Goal: Book appointment/travel/reservation

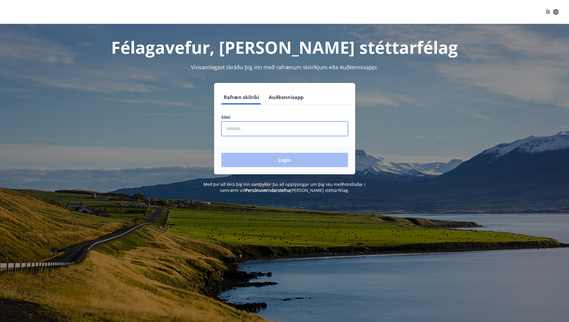
click at [260, 131] on input "phone" at bounding box center [284, 129] width 127 height 15
type input "********"
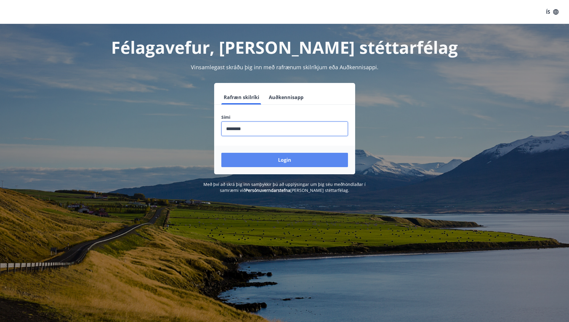
click at [262, 162] on button "Login" at bounding box center [284, 160] width 127 height 14
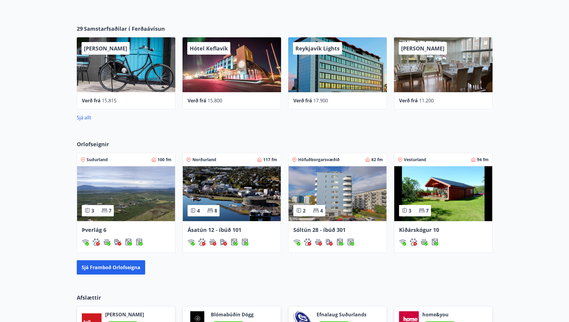
scroll to position [319, 0]
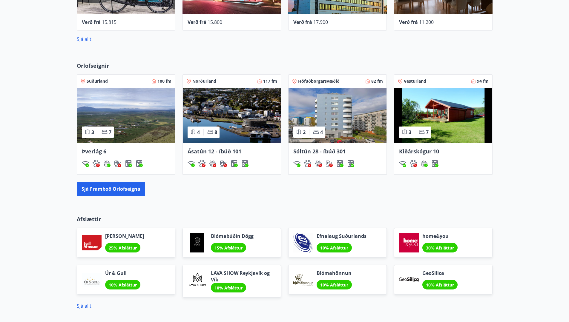
click at [354, 125] on img at bounding box center [338, 115] width 98 height 55
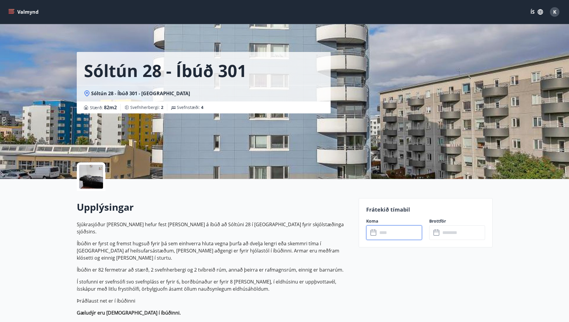
click at [390, 238] on input "text" at bounding box center [400, 232] width 45 height 15
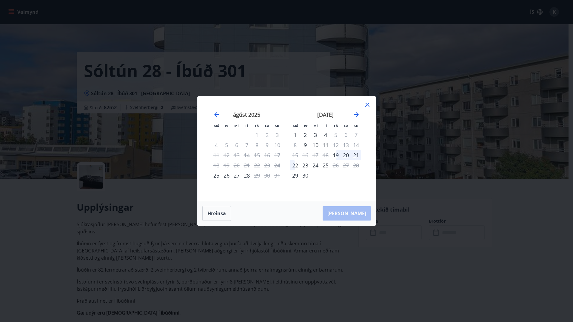
click at [322, 167] on div "25" at bounding box center [326, 165] width 10 height 10
click at [369, 107] on icon at bounding box center [368, 105] width 4 height 4
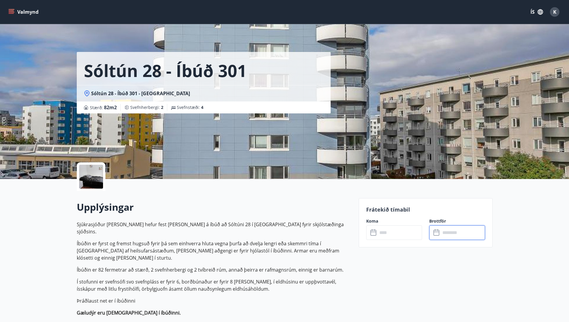
click at [464, 230] on input "text" at bounding box center [463, 232] width 45 height 15
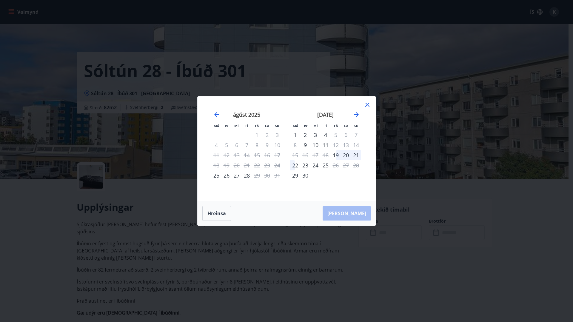
click at [368, 106] on icon at bounding box center [367, 104] width 7 height 7
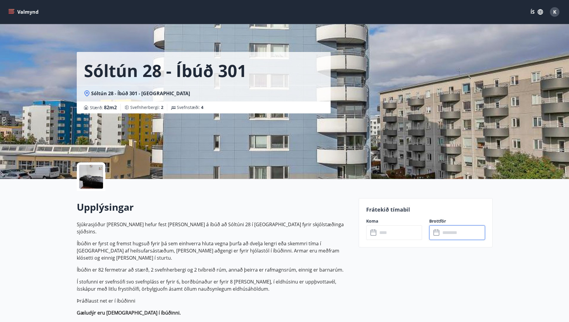
click at [390, 228] on input "text" at bounding box center [400, 232] width 45 height 15
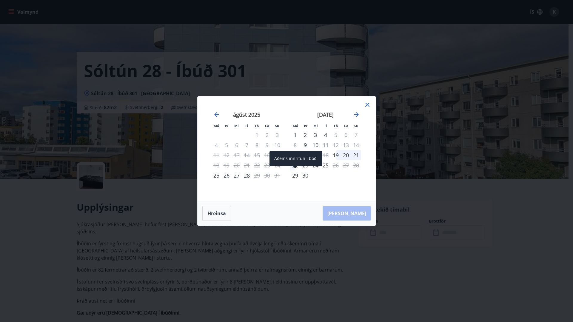
click at [297, 173] on div "29" at bounding box center [295, 176] width 10 height 10
click at [357, 213] on div "[PERSON_NAME]" at bounding box center [287, 213] width 178 height 24
click at [356, 114] on icon "Move forward to switch to the next month." at bounding box center [356, 114] width 5 height 5
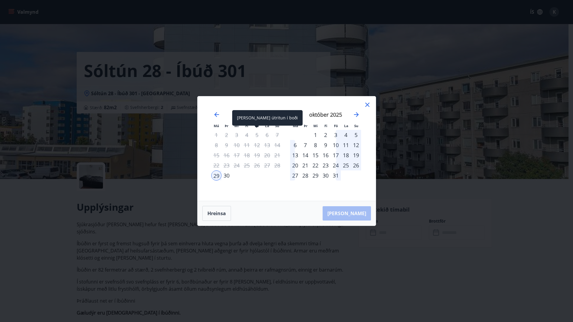
click at [259, 134] on div "5" at bounding box center [257, 135] width 10 height 10
click at [372, 103] on div "Má Þr Mi Fi Fö La Su Má Þr Mi Fi Fö La Su [DATE] 1 2 3 4 5 6 7 8 9 10 11 12 13 …" at bounding box center [287, 148] width 178 height 105
click at [369, 103] on icon at bounding box center [368, 105] width 4 height 4
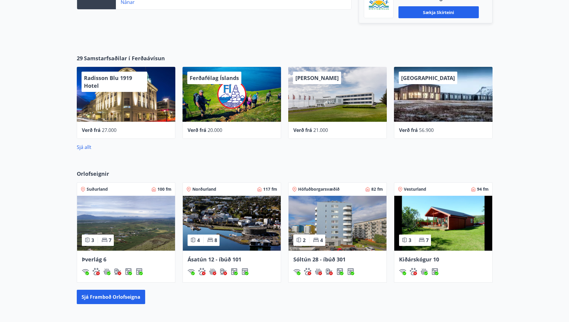
scroll to position [221, 0]
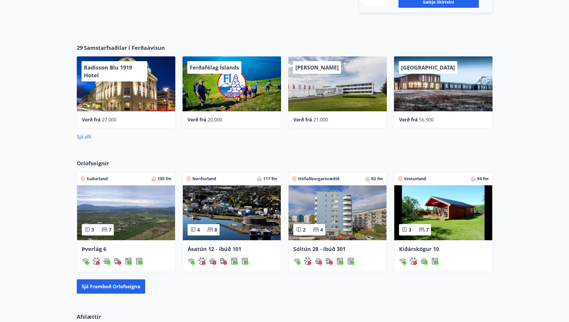
click at [131, 210] on img at bounding box center [126, 212] width 98 height 55
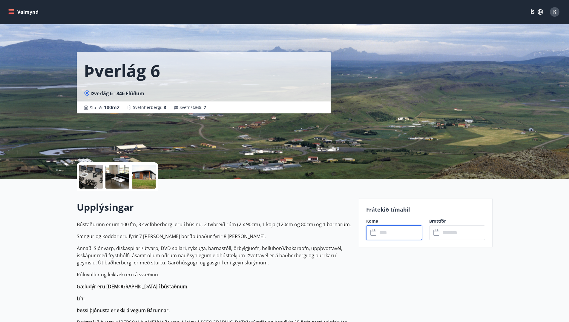
click at [398, 238] on input "text" at bounding box center [400, 232] width 45 height 15
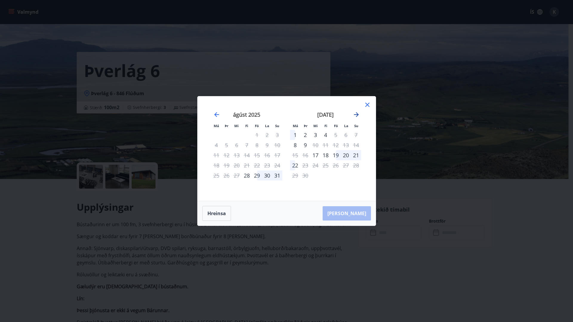
click at [357, 113] on icon "Move forward to switch to the next month." at bounding box center [356, 114] width 5 height 5
click at [366, 106] on icon at bounding box center [367, 104] width 7 height 7
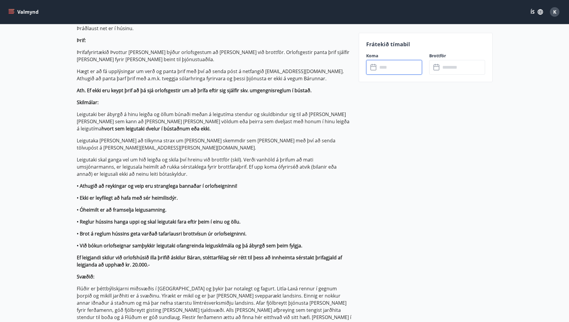
scroll to position [319, 0]
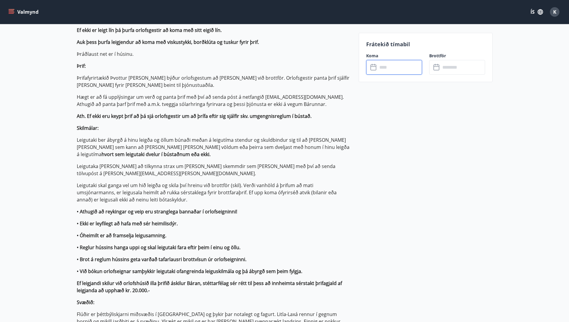
click at [12, 13] on icon "menu" at bounding box center [11, 12] width 6 height 6
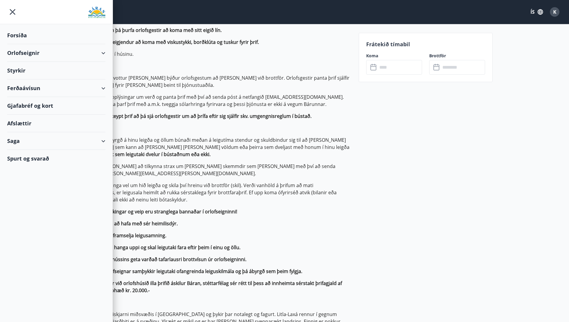
click at [22, 48] on div "Orlofseignir" at bounding box center [56, 53] width 98 height 18
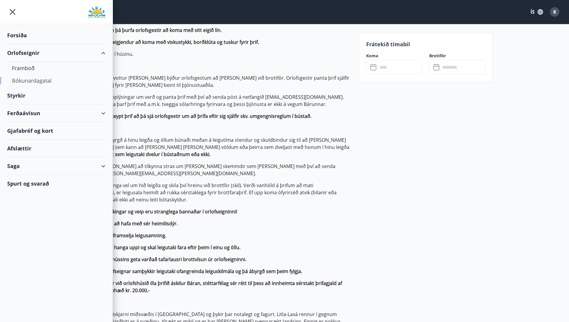
click at [27, 80] on div "Bókunardagatal" at bounding box center [56, 80] width 89 height 13
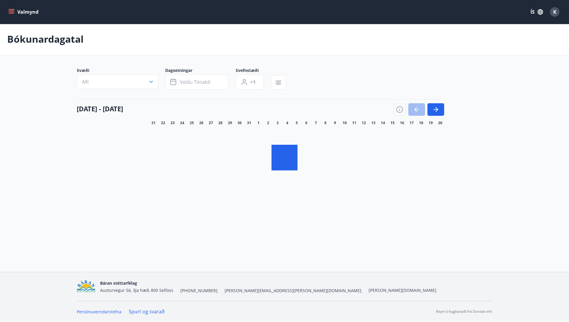
scroll to position [1, 0]
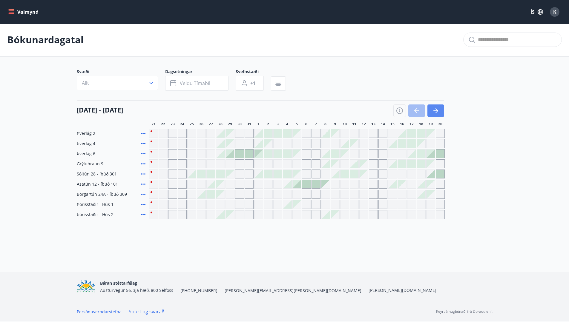
click at [439, 115] on button "button" at bounding box center [435, 111] width 17 height 13
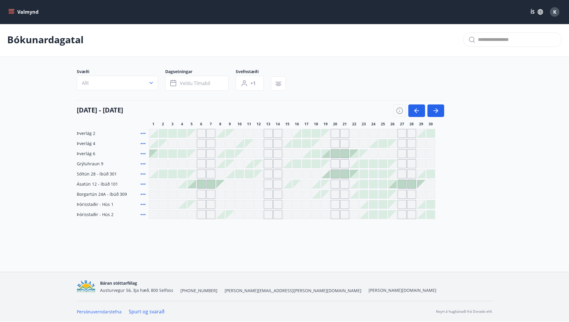
click at [143, 193] on icon at bounding box center [142, 194] width 7 height 7
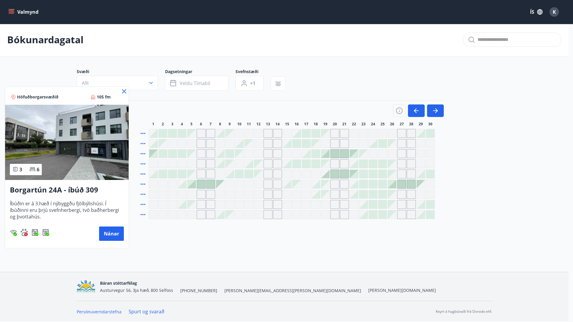
click at [124, 91] on icon at bounding box center [124, 91] width 1 height 1
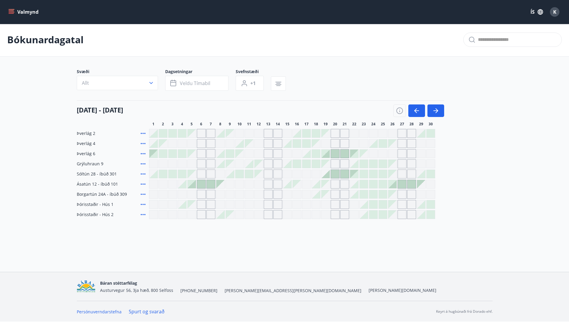
click at [382, 155] on div "Gráir dagar eru ekki bókanlegir" at bounding box center [382, 153] width 9 height 9
click at [381, 162] on div at bounding box center [383, 164] width 8 height 8
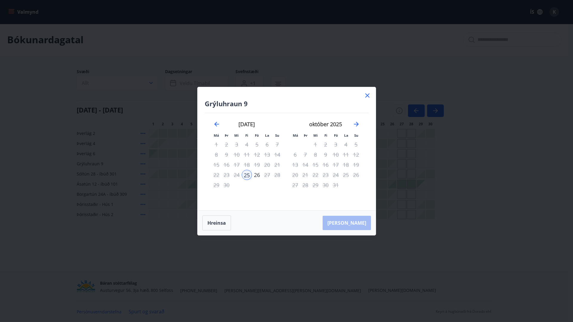
click at [369, 98] on icon at bounding box center [367, 95] width 7 height 7
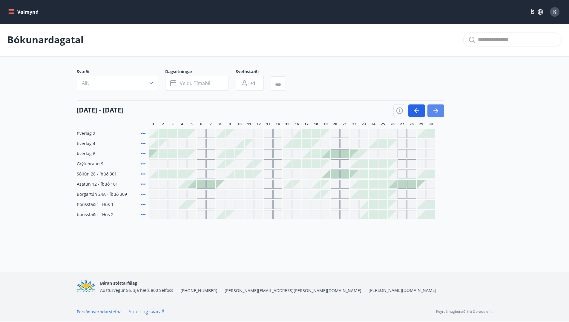
click at [435, 112] on icon "button" at bounding box center [435, 110] width 7 height 7
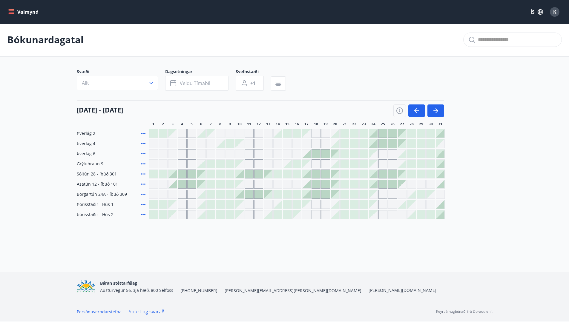
click at [153, 176] on div at bounding box center [153, 174] width 8 height 8
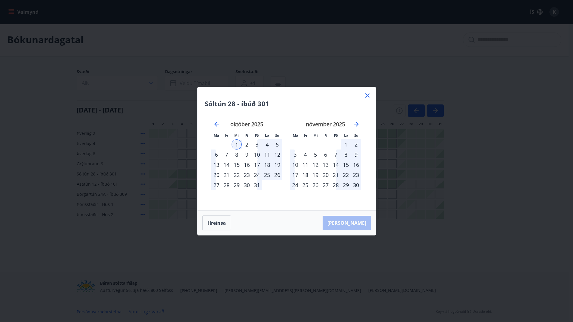
click at [237, 154] on div "8" at bounding box center [237, 155] width 10 height 10
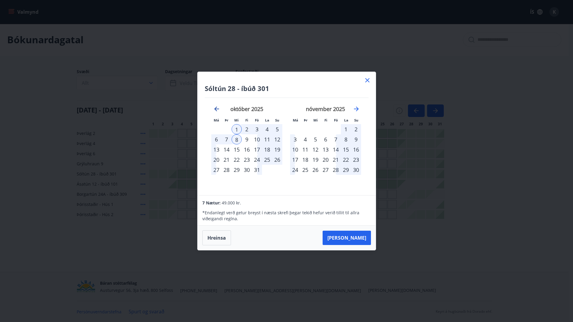
click at [220, 112] on icon "Move backward to switch to the previous month." at bounding box center [216, 108] width 7 height 7
click at [369, 80] on icon at bounding box center [367, 80] width 7 height 7
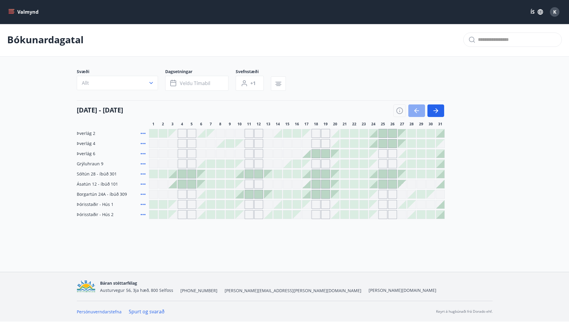
click at [415, 108] on icon "button" at bounding box center [416, 110] width 7 height 7
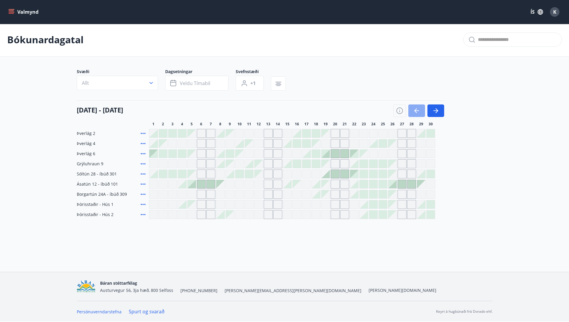
click at [415, 111] on icon "button" at bounding box center [415, 110] width 3 height 5
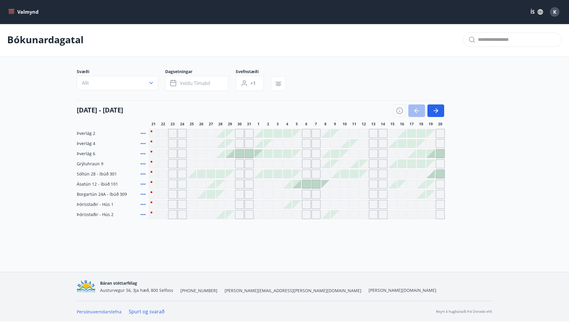
click at [220, 154] on div at bounding box center [220, 154] width 8 height 8
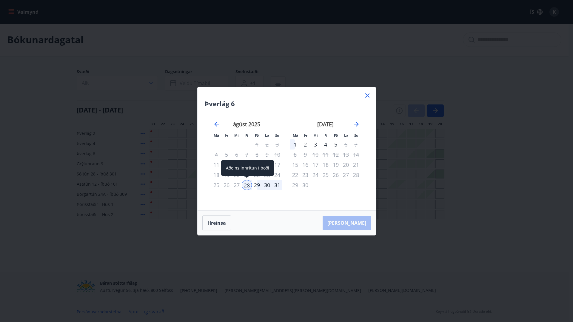
click at [248, 185] on div "28" at bounding box center [247, 185] width 10 height 10
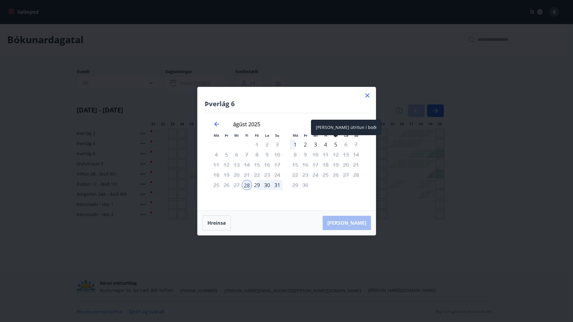
click at [337, 145] on div "5" at bounding box center [336, 144] width 10 height 10
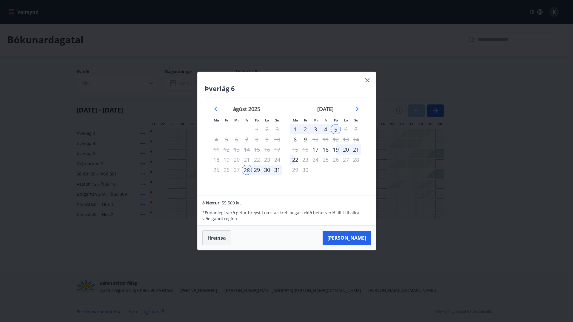
click at [226, 237] on button "Hreinsa" at bounding box center [216, 238] width 29 height 15
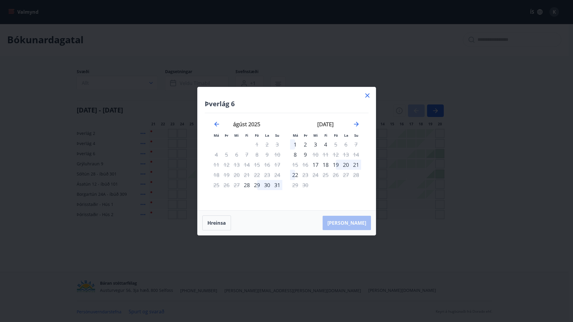
click at [369, 94] on icon at bounding box center [368, 95] width 4 height 4
